Goal: Transaction & Acquisition: Obtain resource

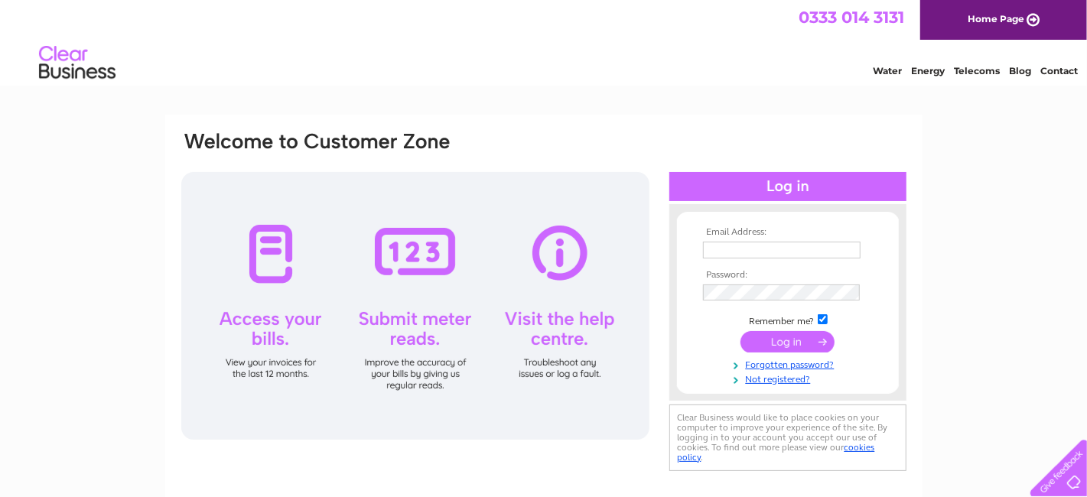
type input "[EMAIL_ADDRESS][DOMAIN_NAME]"
click at [783, 345] on input "submit" at bounding box center [787, 341] width 94 height 21
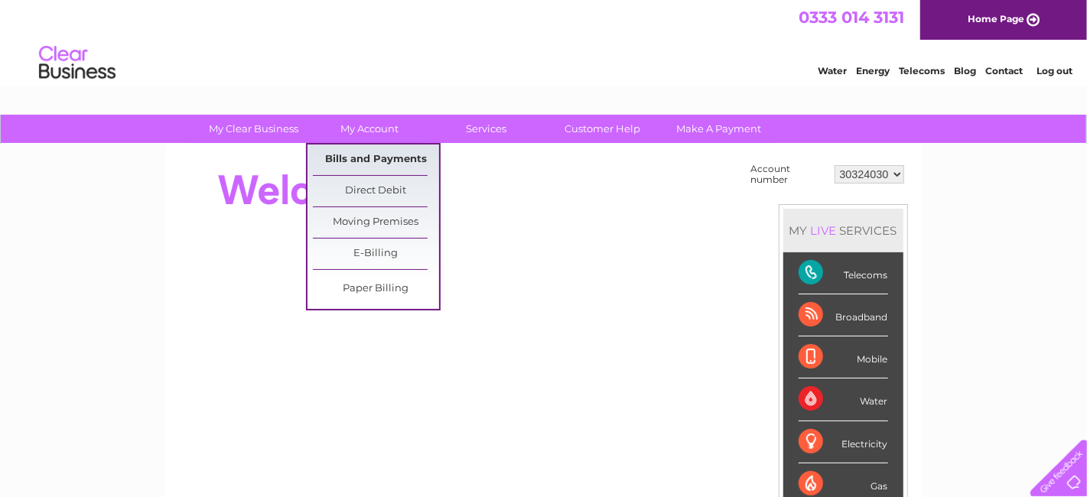
click at [369, 154] on link "Bills and Payments" at bounding box center [376, 160] width 126 height 31
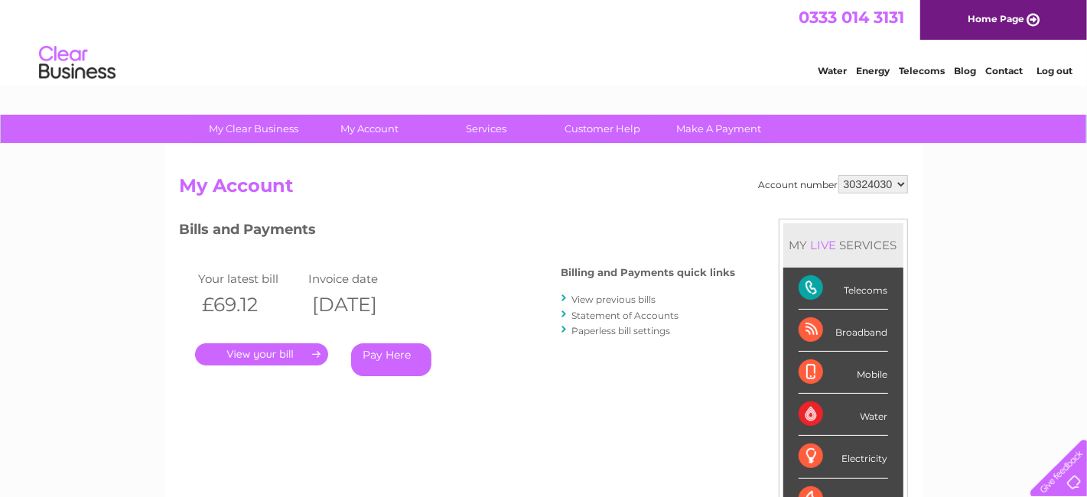
click at [273, 351] on link "." at bounding box center [261, 354] width 133 height 22
click at [615, 301] on link "View previous bills" at bounding box center [614, 299] width 84 height 11
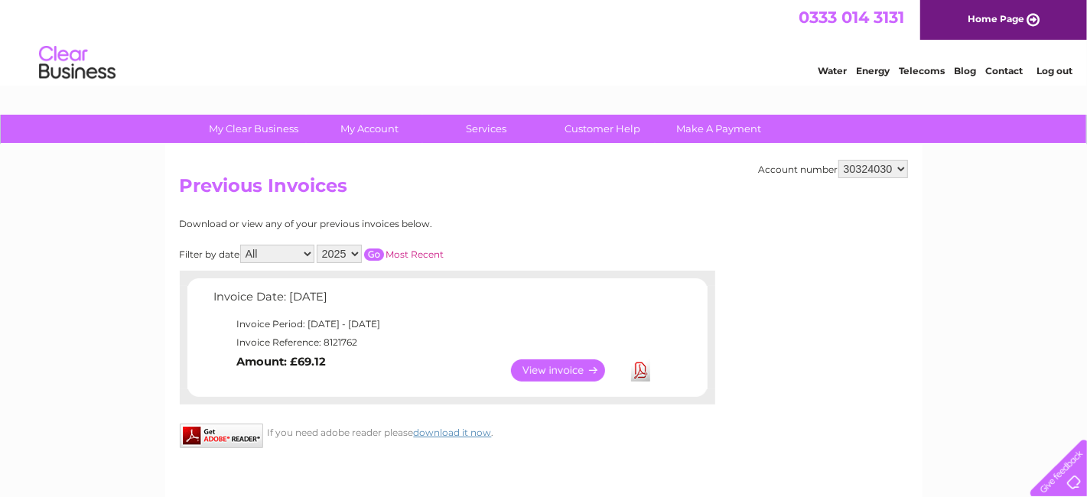
click at [566, 365] on link "View" at bounding box center [567, 370] width 112 height 22
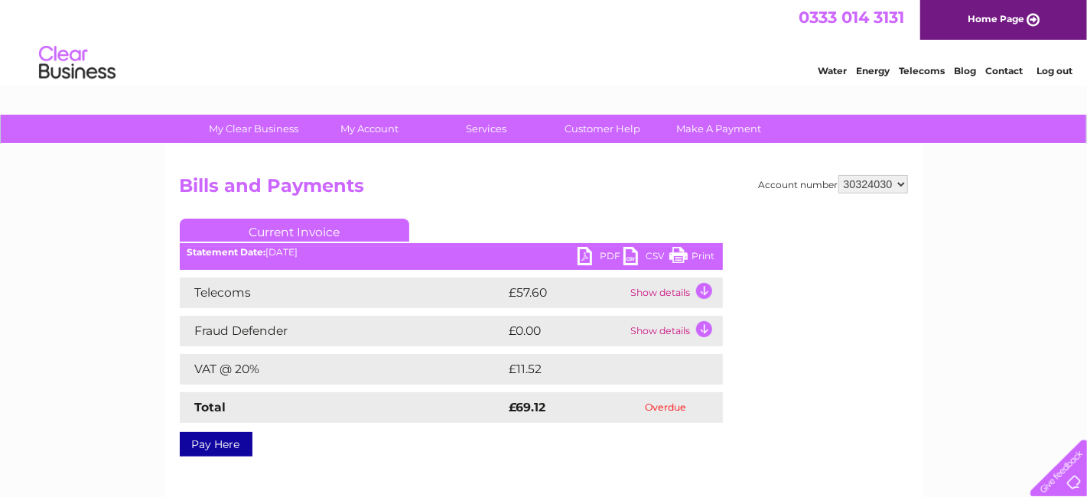
scroll to position [76, 0]
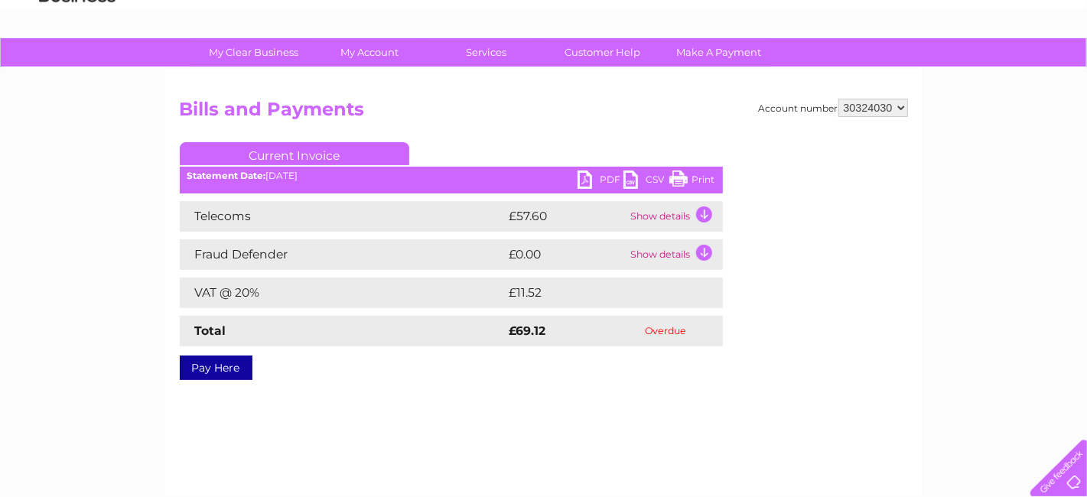
click at [613, 182] on link "PDF" at bounding box center [600, 182] width 46 height 22
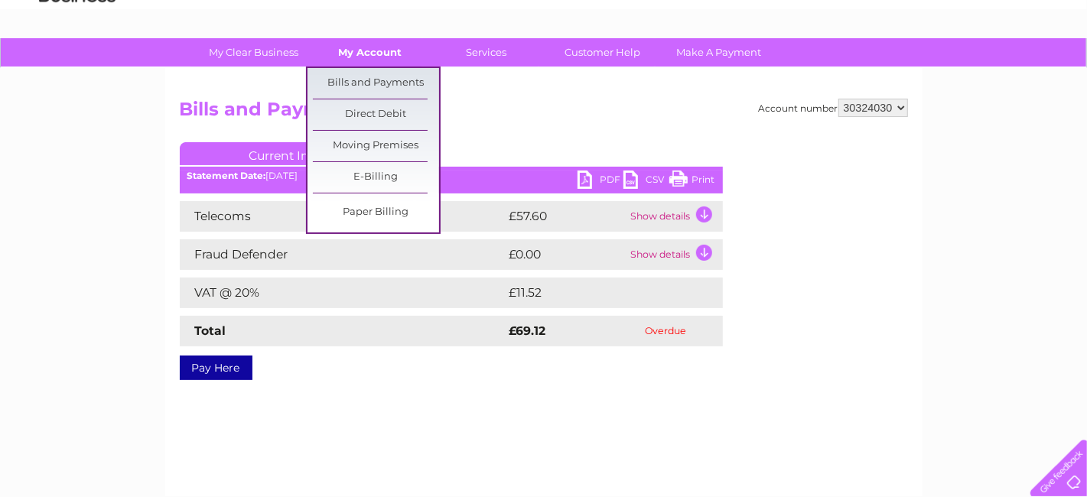
click at [369, 47] on link "My Account" at bounding box center [370, 52] width 126 height 28
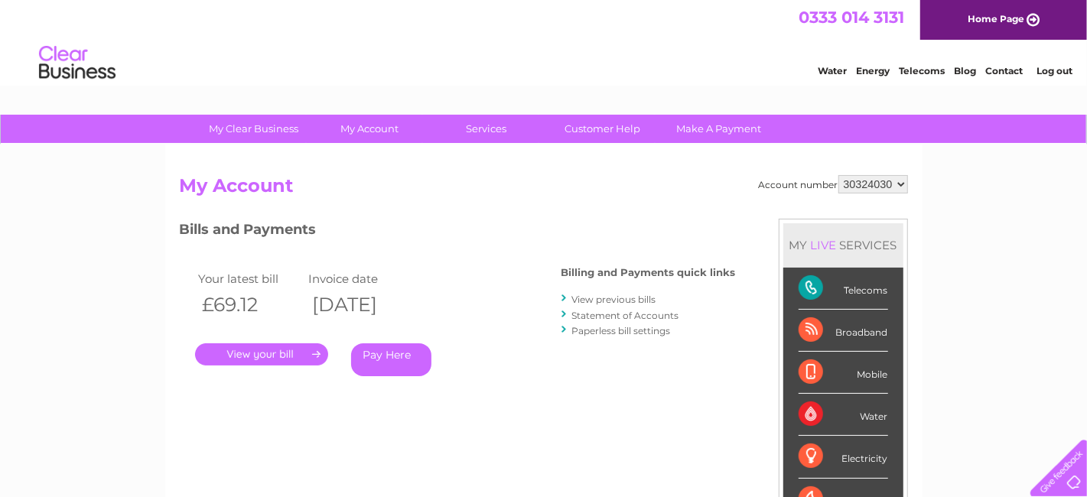
click at [259, 348] on link "." at bounding box center [261, 354] width 133 height 22
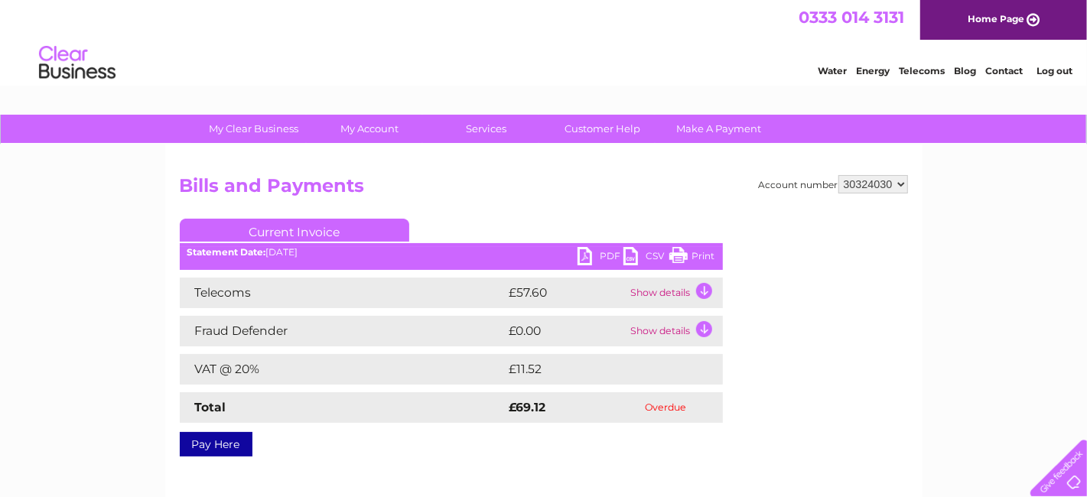
click at [607, 249] on link "PDF" at bounding box center [600, 258] width 46 height 22
click at [600, 252] on link "PDF" at bounding box center [600, 258] width 46 height 22
